Goal: Task Accomplishment & Management: Complete application form

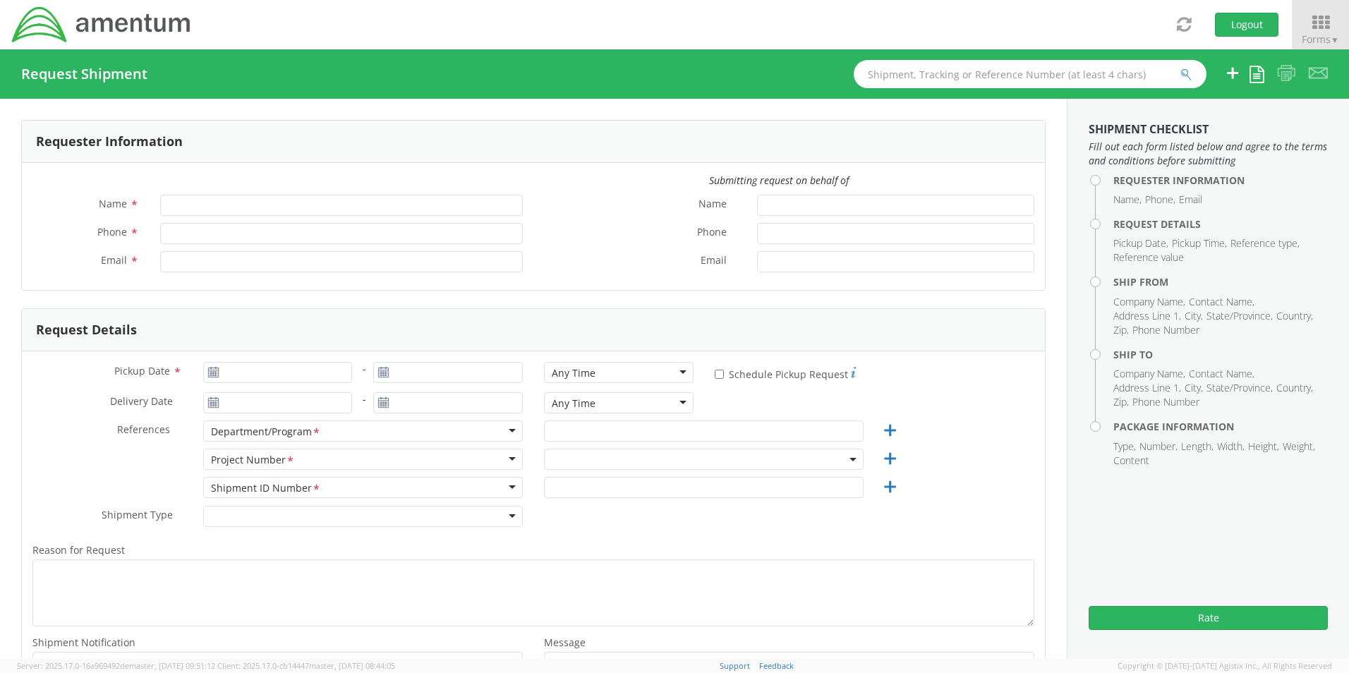
type input "[PERSON_NAME]"
type input "[PHONE_NUMBER]"
type input "[PERSON_NAME][EMAIL_ADDRESS][PERSON_NAME][DOMAIN_NAME]"
click at [1327, 19] on icon at bounding box center [1321, 23] width 66 height 20
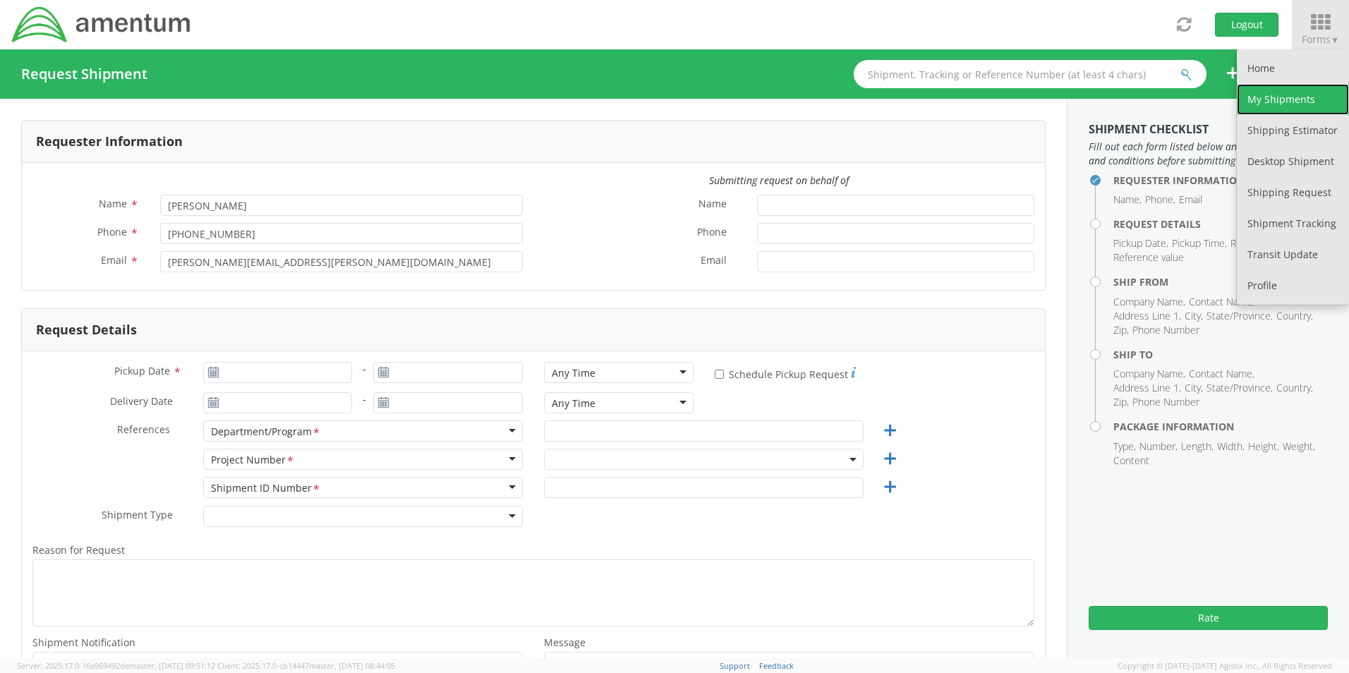
click at [1266, 99] on link "My Shipments" at bounding box center [1293, 99] width 112 height 31
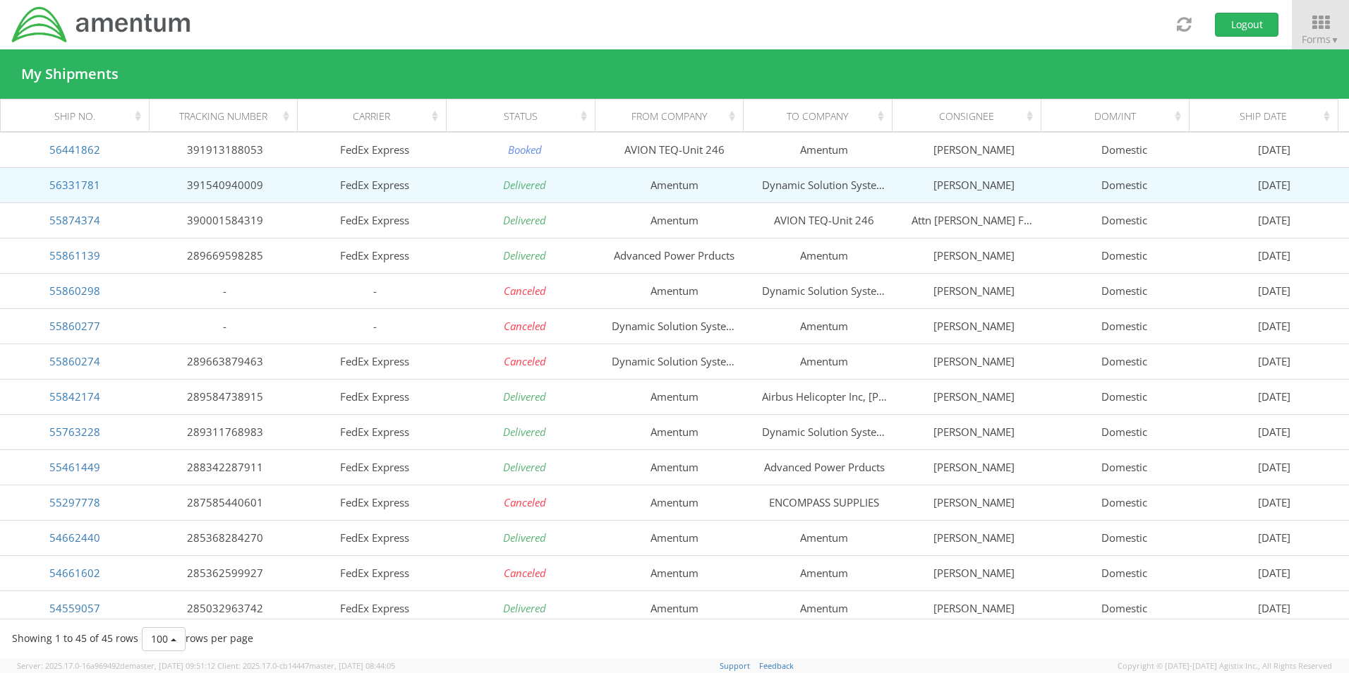
click at [806, 184] on td "Dynamic Solution System Inc DSS" at bounding box center [824, 184] width 150 height 35
click at [73, 189] on link "56331781" at bounding box center [74, 185] width 51 height 14
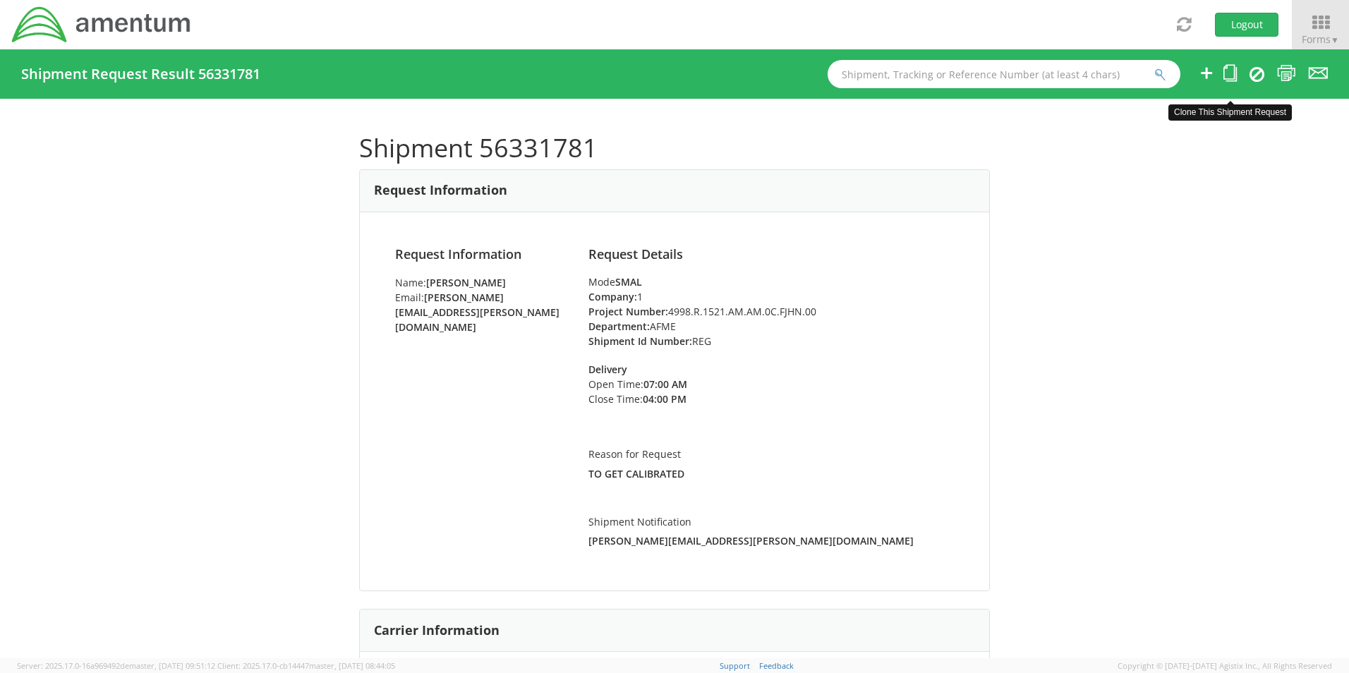
click at [1234, 75] on icon at bounding box center [1229, 73] width 13 height 18
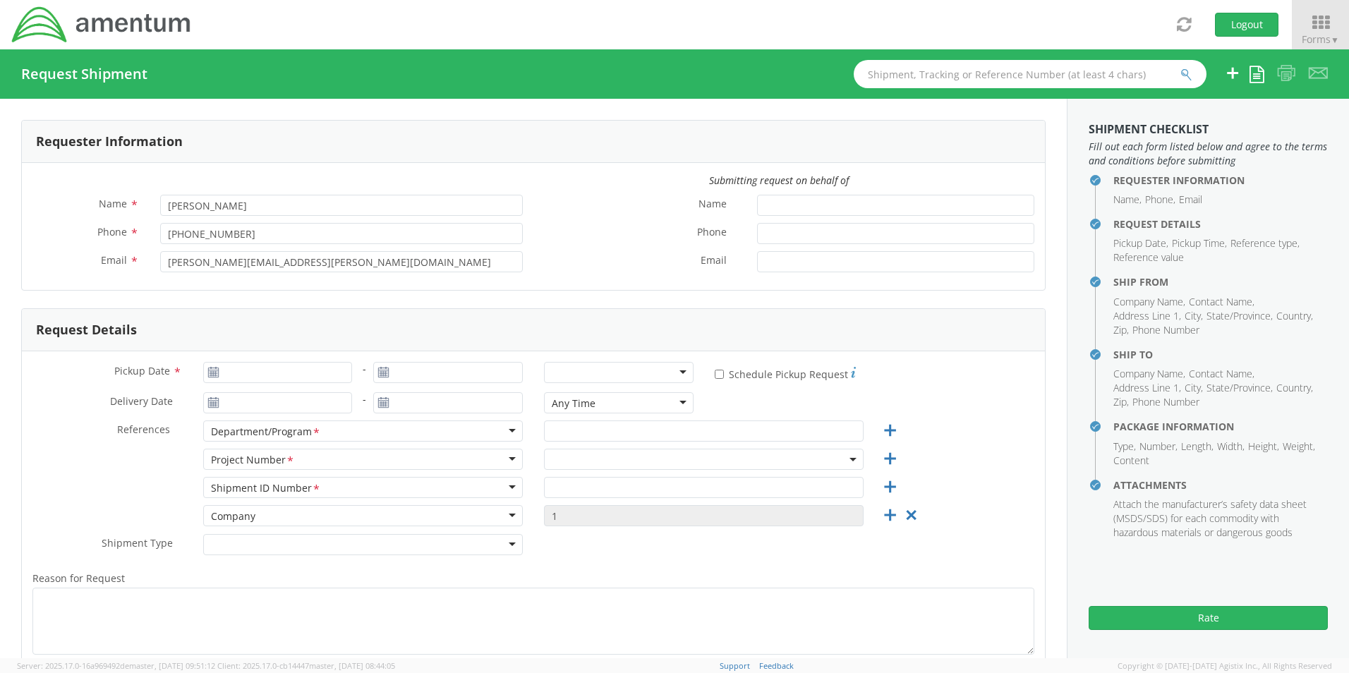
type input "[PHONE_NUMBER]"
type input "[DATE]"
type input "AFME"
type input "REG"
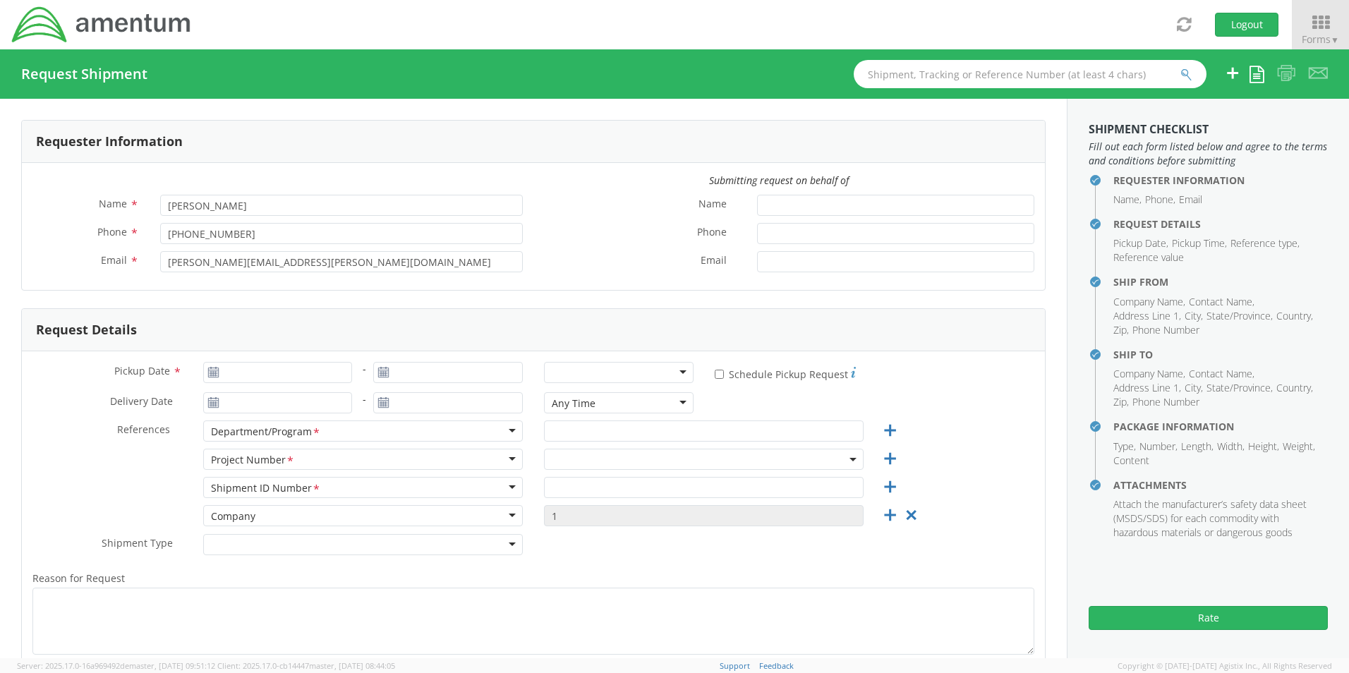
type textarea "TO GET CALIBRATED"
select select "4998.R.1521.AM.AM.0C.FJHN.00"
click at [321, 366] on input "[DATE]" at bounding box center [278, 372] width 150 height 21
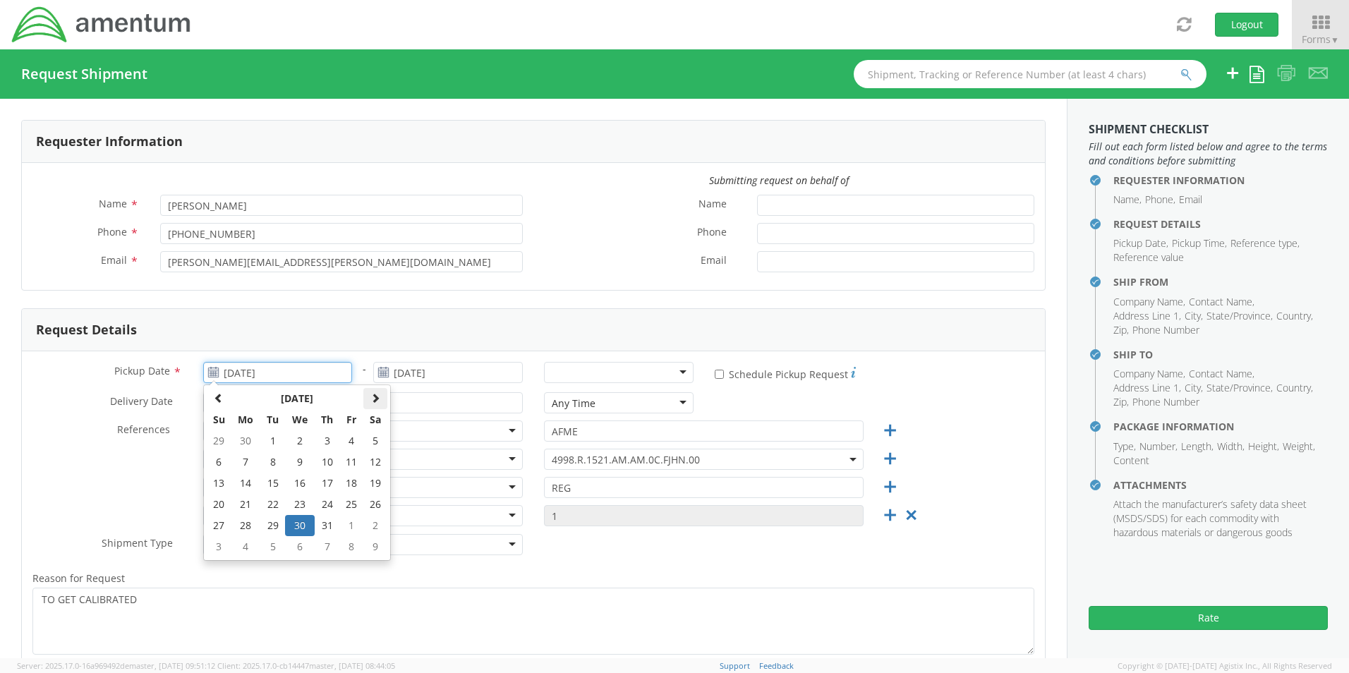
click at [377, 393] on span at bounding box center [375, 398] width 10 height 10
click at [241, 526] on td "25" at bounding box center [246, 525] width 30 height 21
type input "[DATE]"
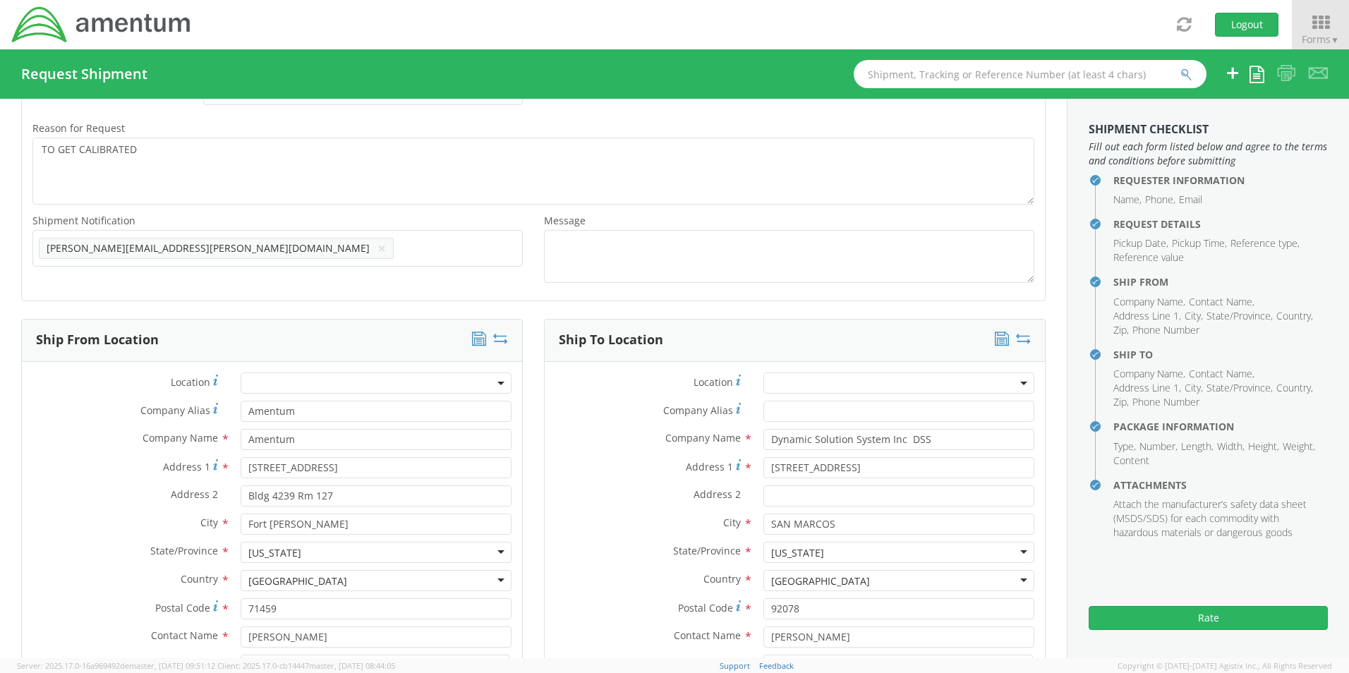
scroll to position [494, 0]
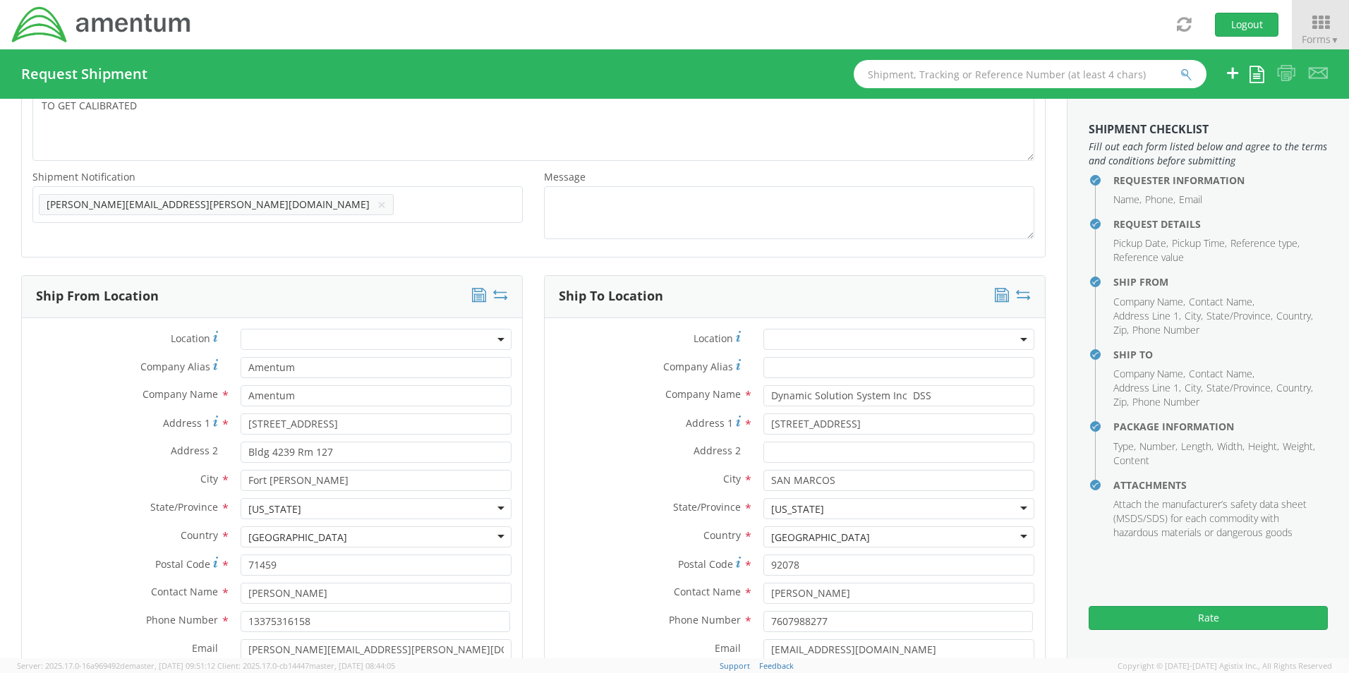
click at [500, 292] on icon at bounding box center [500, 295] width 15 height 14
type input "Dynamic Solution System Inc DSS"
type input "[STREET_ADDRESS]"
type input "SAN MARCOS"
type input "92078"
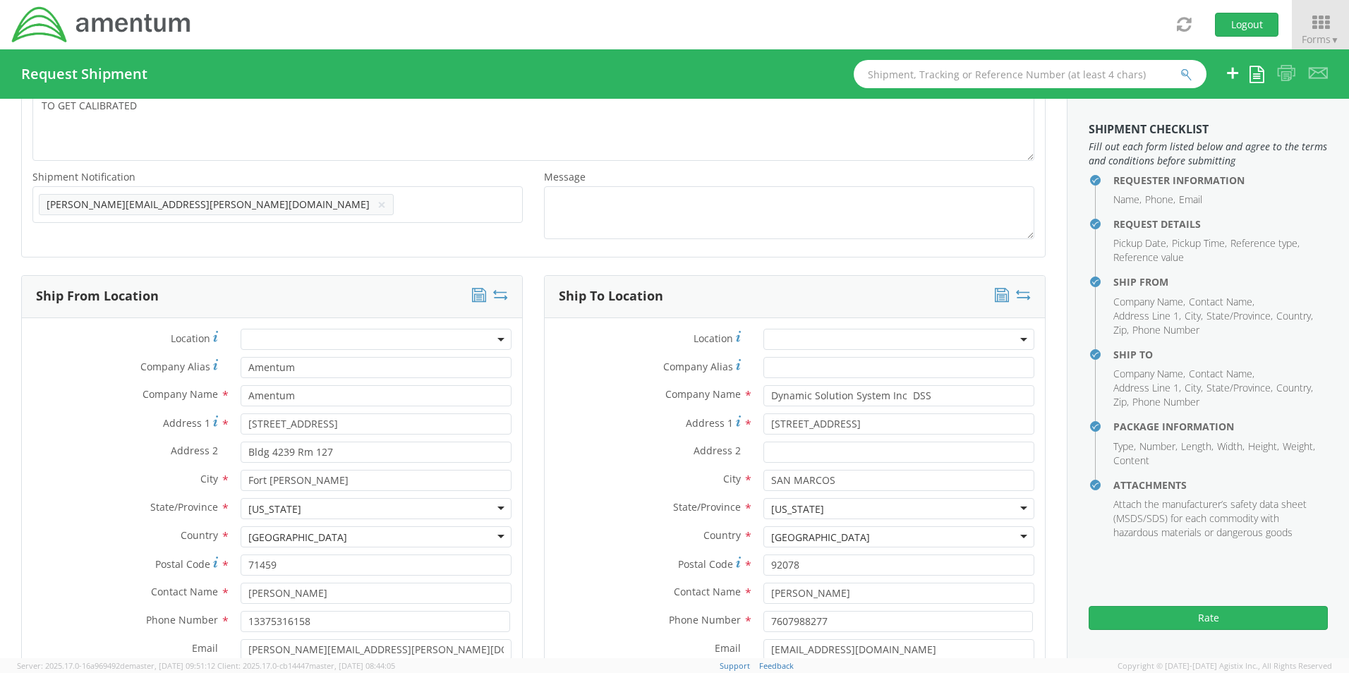
type input "[PERSON_NAME]"
type input "7607988277"
type input "[EMAIL_ADDRESS][DOMAIN_NAME]"
type input "Amentum"
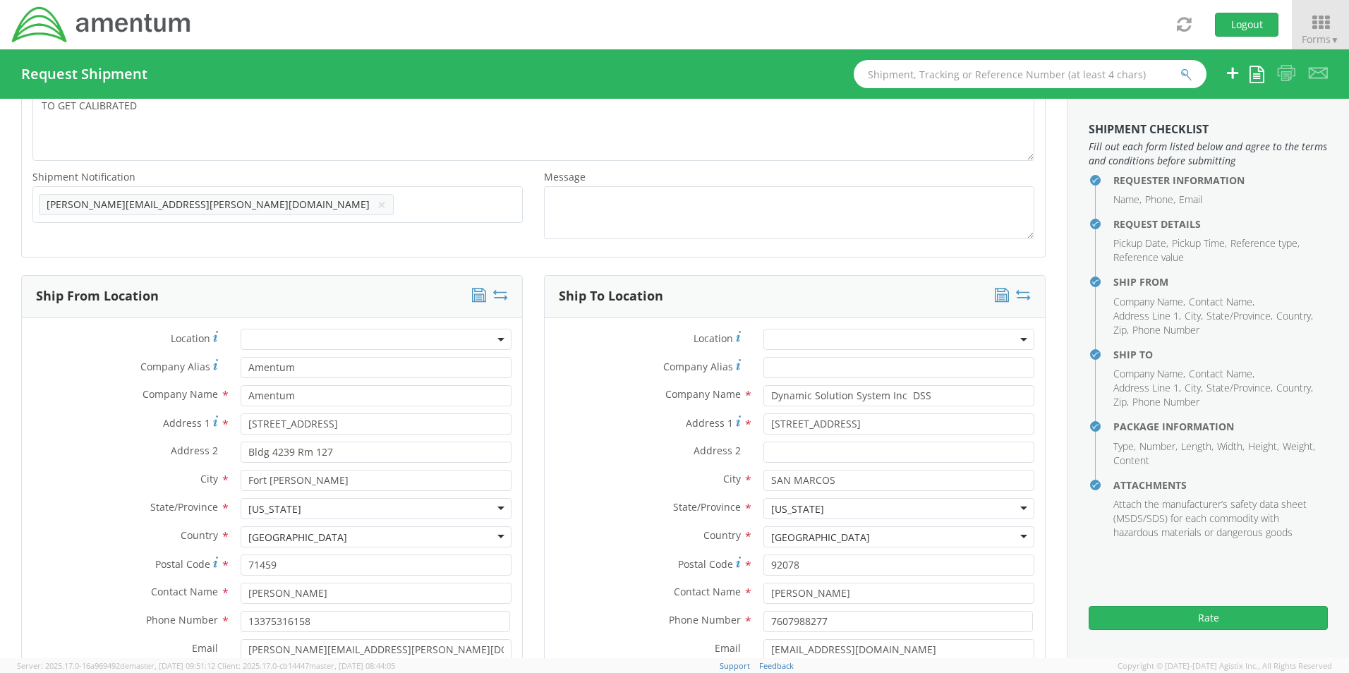
type input "[STREET_ADDRESS]"
type input "Bldg 4239 Rm 127"
type input "Fort [PERSON_NAME]"
type input "71459"
type input "[PERSON_NAME]"
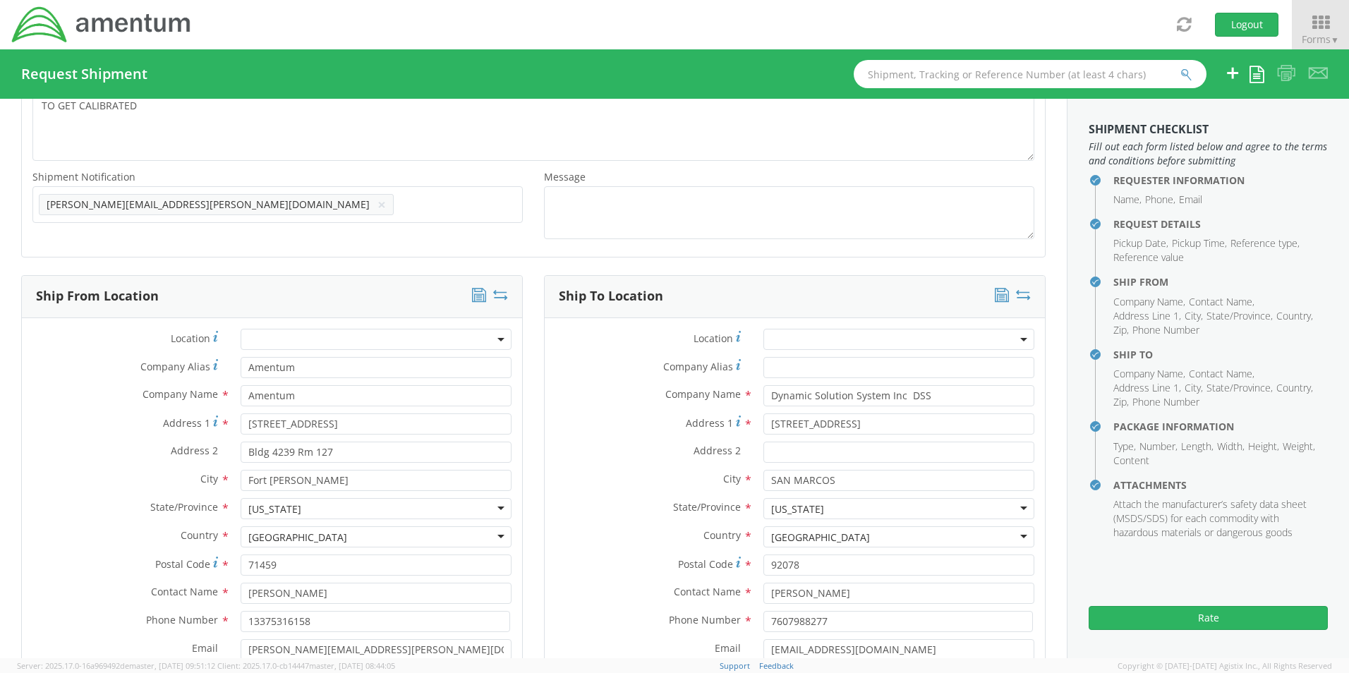
type input "13375316158"
type input "[PERSON_NAME][EMAIL_ADDRESS][PERSON_NAME][DOMAIN_NAME]"
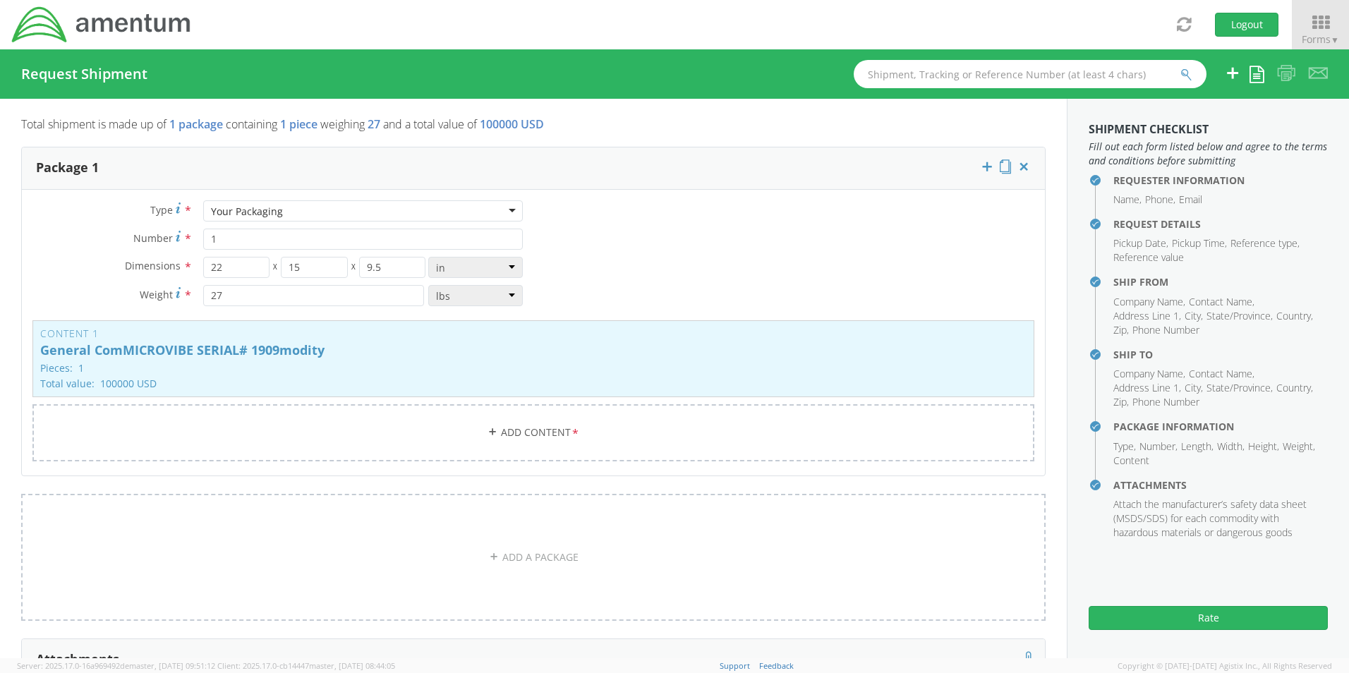
scroll to position [1058, 0]
